Goal: Feedback & Contribution: Leave review/rating

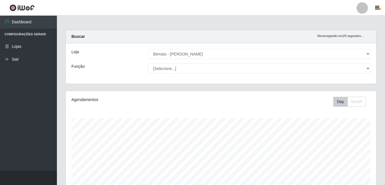
select select "230"
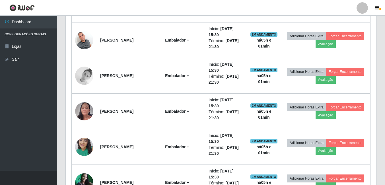
scroll to position [519, 0]
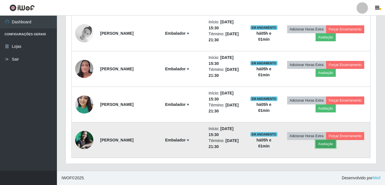
click at [336, 145] on button "Avaliação" at bounding box center [326, 144] width 20 height 8
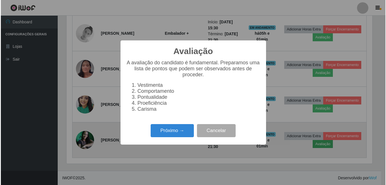
scroll to position [118, 308]
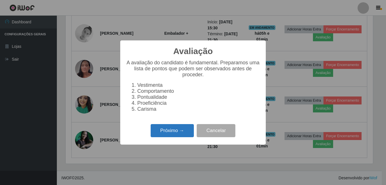
click at [183, 137] on button "Próximo →" at bounding box center [172, 130] width 43 height 13
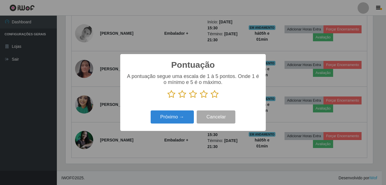
click at [216, 95] on icon at bounding box center [215, 94] width 8 height 9
click at [211, 98] on input "radio" at bounding box center [211, 98] width 0 height 0
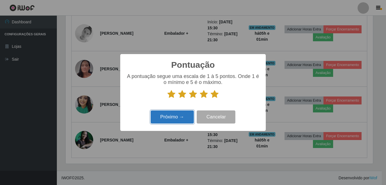
click at [174, 114] on button "Próximo →" at bounding box center [172, 116] width 43 height 13
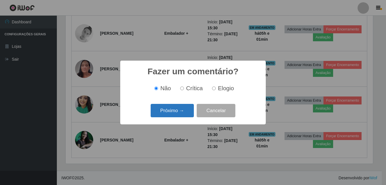
click at [176, 112] on button "Próximo →" at bounding box center [172, 110] width 43 height 13
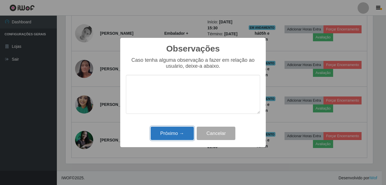
click at [179, 130] on button "Próximo →" at bounding box center [172, 133] width 43 height 13
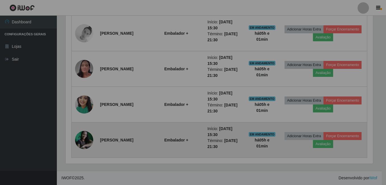
scroll to position [118, 311]
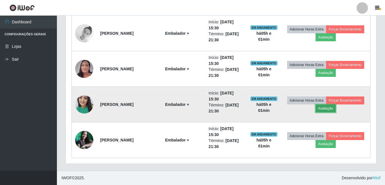
click at [336, 111] on button "Avaliação" at bounding box center [326, 108] width 20 height 8
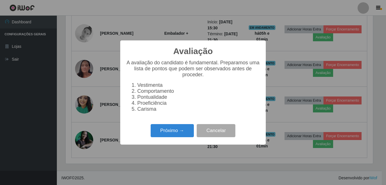
scroll to position [118, 308]
click at [178, 134] on button "Próximo →" at bounding box center [172, 130] width 43 height 13
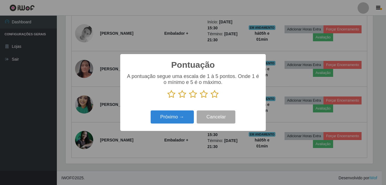
scroll to position [284484, 284294]
click at [214, 96] on icon at bounding box center [215, 94] width 8 height 9
click at [211, 98] on input "radio" at bounding box center [211, 98] width 0 height 0
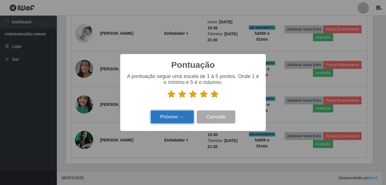
click at [180, 115] on button "Próximo →" at bounding box center [172, 116] width 43 height 13
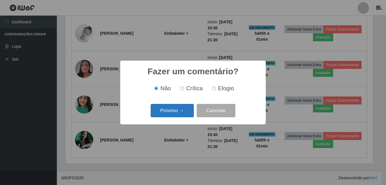
click at [180, 111] on button "Próximo →" at bounding box center [172, 110] width 43 height 13
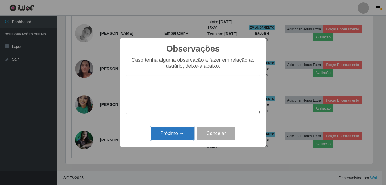
click at [174, 130] on button "Próximo →" at bounding box center [172, 133] width 43 height 13
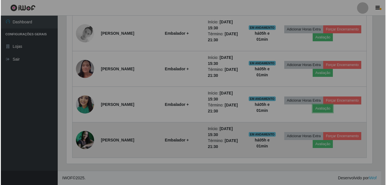
scroll to position [118, 311]
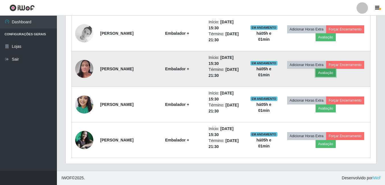
click at [336, 74] on button "Avaliação" at bounding box center [326, 73] width 20 height 8
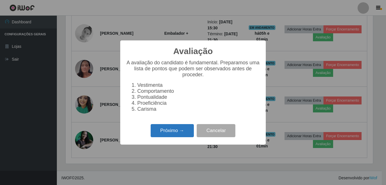
click at [167, 135] on button "Próximo →" at bounding box center [172, 130] width 43 height 13
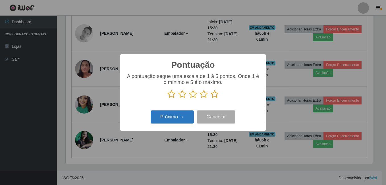
scroll to position [284484, 284294]
click at [216, 96] on icon at bounding box center [215, 94] width 8 height 9
click at [211, 98] on input "radio" at bounding box center [211, 98] width 0 height 0
click at [189, 113] on button "Próximo →" at bounding box center [172, 116] width 43 height 13
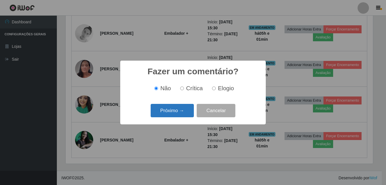
click at [184, 112] on button "Próximo →" at bounding box center [172, 110] width 43 height 13
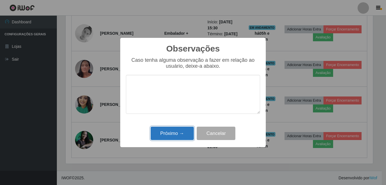
click at [178, 134] on button "Próximo →" at bounding box center [172, 133] width 43 height 13
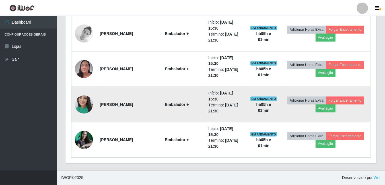
scroll to position [118, 311]
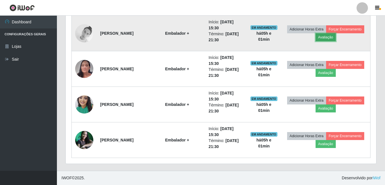
click at [336, 37] on button "Avaliação" at bounding box center [326, 37] width 20 height 8
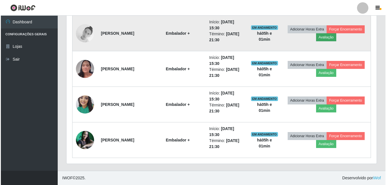
scroll to position [118, 308]
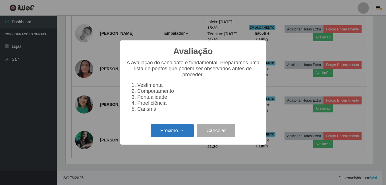
click at [174, 132] on button "Próximo →" at bounding box center [172, 130] width 43 height 13
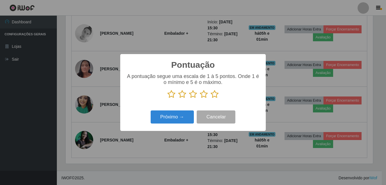
scroll to position [284484, 284294]
click at [213, 93] on icon at bounding box center [215, 94] width 8 height 9
click at [211, 98] on input "radio" at bounding box center [211, 98] width 0 height 0
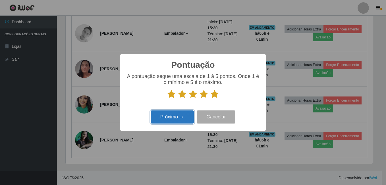
click at [173, 118] on button "Próximo →" at bounding box center [172, 116] width 43 height 13
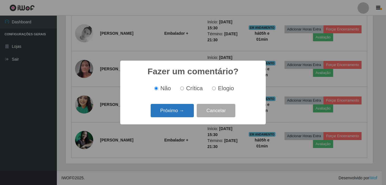
click at [181, 108] on button "Próximo →" at bounding box center [172, 110] width 43 height 13
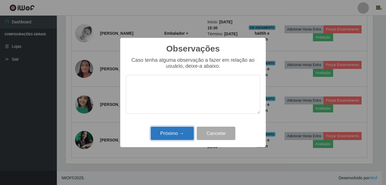
click at [176, 133] on button "Próximo →" at bounding box center [172, 133] width 43 height 13
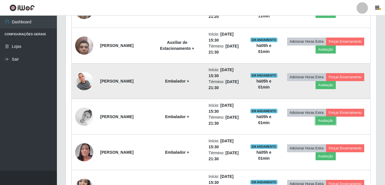
scroll to position [433, 0]
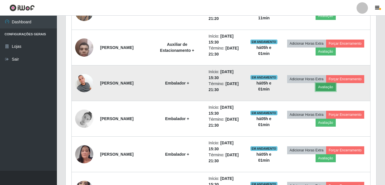
click at [336, 87] on button "Avaliação" at bounding box center [326, 87] width 20 height 8
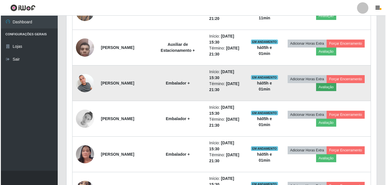
scroll to position [118, 308]
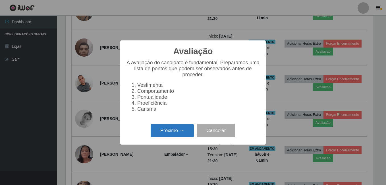
click at [181, 133] on button "Próximo →" at bounding box center [172, 130] width 43 height 13
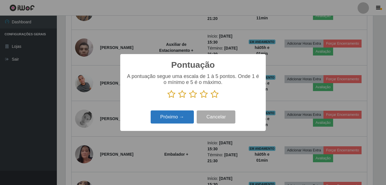
scroll to position [284484, 284294]
click at [215, 95] on icon at bounding box center [215, 94] width 8 height 9
click at [211, 98] on input "radio" at bounding box center [211, 98] width 0 height 0
click at [182, 116] on button "Próximo →" at bounding box center [172, 116] width 43 height 13
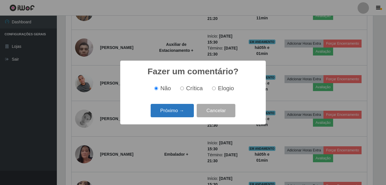
click at [182, 113] on button "Próximo →" at bounding box center [172, 110] width 43 height 13
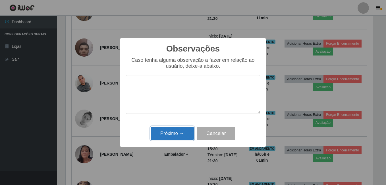
click at [174, 135] on button "Próximo →" at bounding box center [172, 133] width 43 height 13
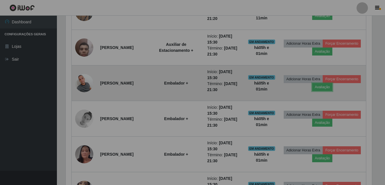
scroll to position [0, 0]
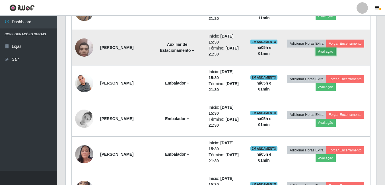
click at [336, 54] on button "Avaliação" at bounding box center [326, 52] width 20 height 8
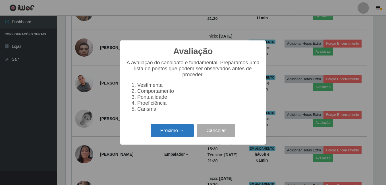
click at [177, 132] on button "Próximo →" at bounding box center [172, 130] width 43 height 13
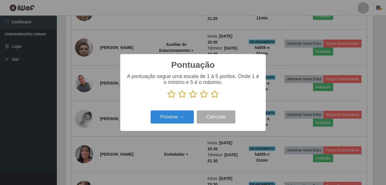
click at [216, 93] on icon at bounding box center [215, 94] width 8 height 9
click at [211, 98] on input "radio" at bounding box center [211, 98] width 0 height 0
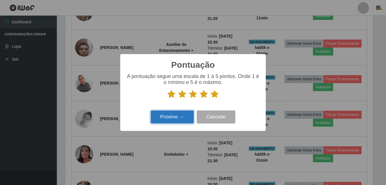
click at [184, 113] on button "Próximo →" at bounding box center [172, 116] width 43 height 13
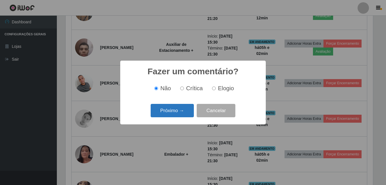
click at [182, 114] on button "Próximo →" at bounding box center [172, 110] width 43 height 13
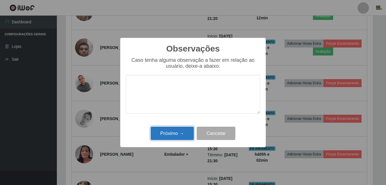
click at [179, 130] on button "Próximo →" at bounding box center [172, 133] width 43 height 13
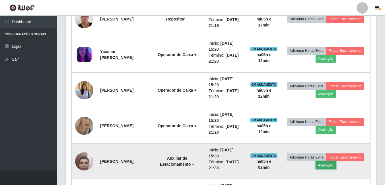
click at [336, 165] on button "Avaliação" at bounding box center [326, 165] width 20 height 8
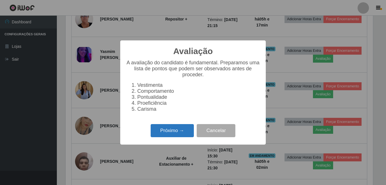
click at [178, 135] on button "Próximo →" at bounding box center [172, 130] width 43 height 13
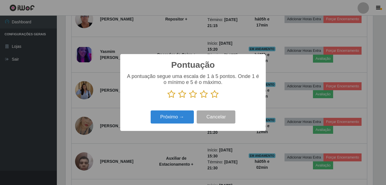
click at [216, 94] on icon at bounding box center [215, 94] width 8 height 9
click at [211, 98] on input "radio" at bounding box center [211, 98] width 0 height 0
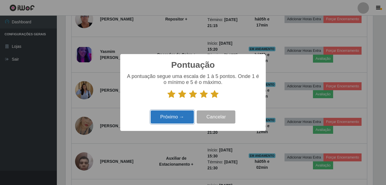
click at [177, 115] on button "Próximo →" at bounding box center [172, 116] width 43 height 13
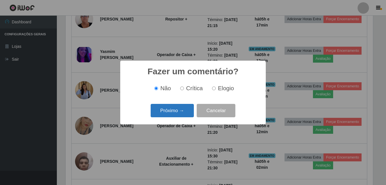
click at [177, 109] on button "Próximo →" at bounding box center [172, 110] width 43 height 13
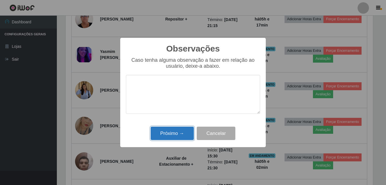
click at [176, 133] on button "Próximo →" at bounding box center [172, 133] width 43 height 13
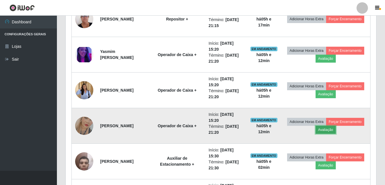
click at [336, 131] on button "Avaliação" at bounding box center [326, 130] width 20 height 8
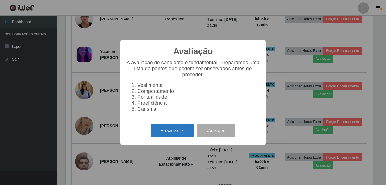
click at [183, 134] on button "Próximo →" at bounding box center [172, 130] width 43 height 13
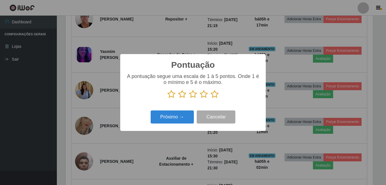
click at [215, 94] on icon at bounding box center [215, 94] width 8 height 9
click at [211, 98] on input "radio" at bounding box center [211, 98] width 0 height 0
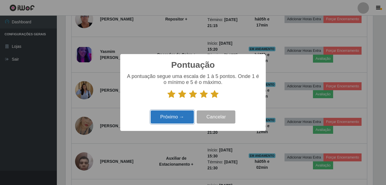
click at [190, 115] on button "Próximo →" at bounding box center [172, 116] width 43 height 13
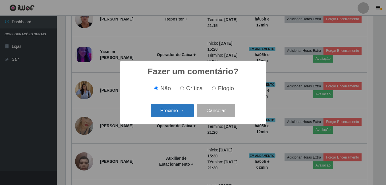
click at [187, 114] on button "Próximo →" at bounding box center [172, 110] width 43 height 13
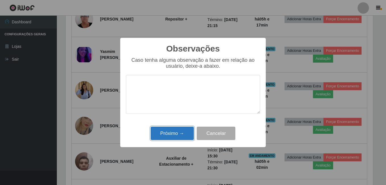
click at [182, 131] on button "Próximo →" at bounding box center [172, 133] width 43 height 13
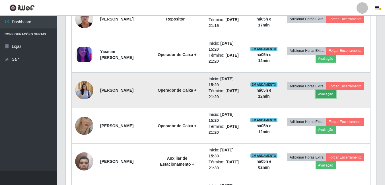
click at [336, 96] on button "Avaliação" at bounding box center [326, 94] width 20 height 8
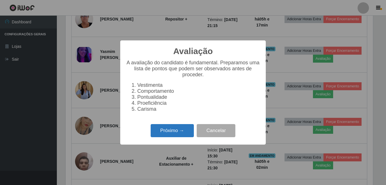
click at [181, 136] on button "Próximo →" at bounding box center [172, 130] width 43 height 13
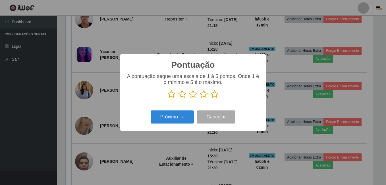
click at [215, 95] on icon at bounding box center [215, 94] width 8 height 9
click at [211, 98] on input "radio" at bounding box center [211, 98] width 0 height 0
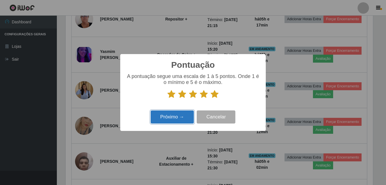
click at [184, 116] on button "Próximo →" at bounding box center [172, 116] width 43 height 13
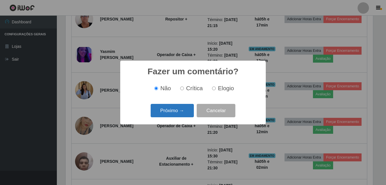
click at [182, 113] on button "Próximo →" at bounding box center [172, 110] width 43 height 13
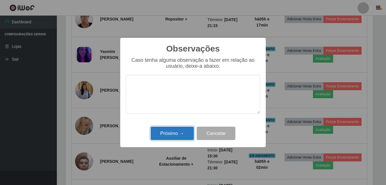
click at [174, 131] on button "Próximo →" at bounding box center [172, 133] width 43 height 13
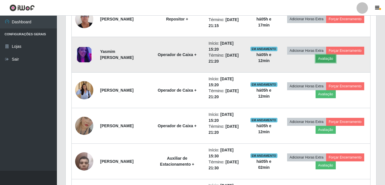
click at [336, 59] on button "Avaliação" at bounding box center [326, 59] width 20 height 8
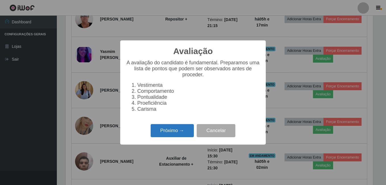
click at [162, 136] on button "Próximo →" at bounding box center [172, 130] width 43 height 13
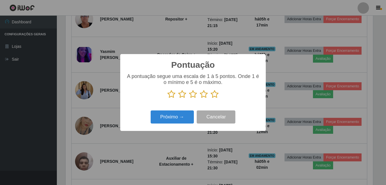
click at [216, 96] on icon at bounding box center [215, 94] width 8 height 9
click at [211, 98] on input "radio" at bounding box center [211, 98] width 0 height 0
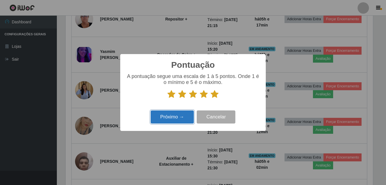
click at [179, 118] on button "Próximo →" at bounding box center [172, 116] width 43 height 13
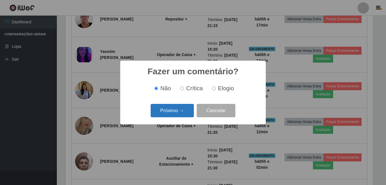
click at [181, 112] on button "Próximo →" at bounding box center [172, 110] width 43 height 13
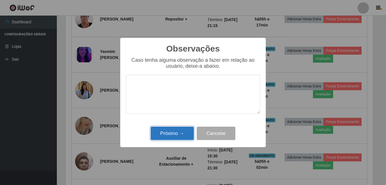
click at [175, 134] on button "Próximo →" at bounding box center [172, 133] width 43 height 13
